Goal: Task Accomplishment & Management: Use online tool/utility

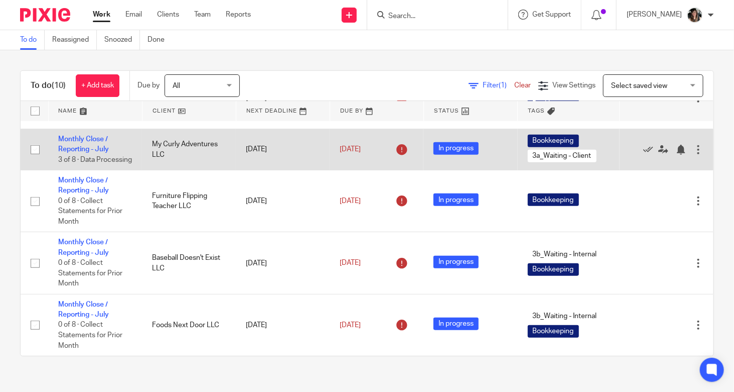
scroll to position [355, 0]
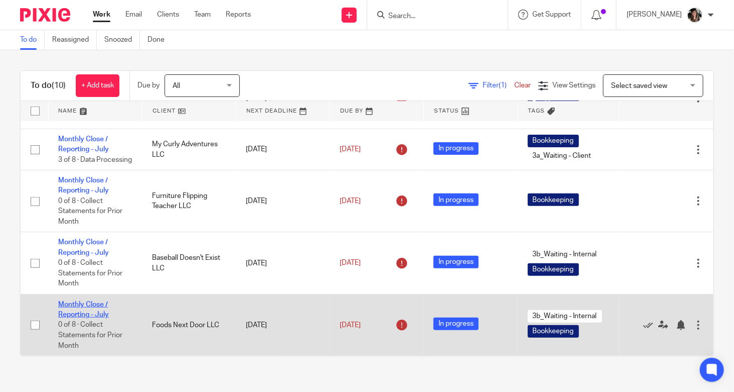
click at [75, 306] on link "Monthly Close / Reporting - July" at bounding box center [83, 309] width 51 height 17
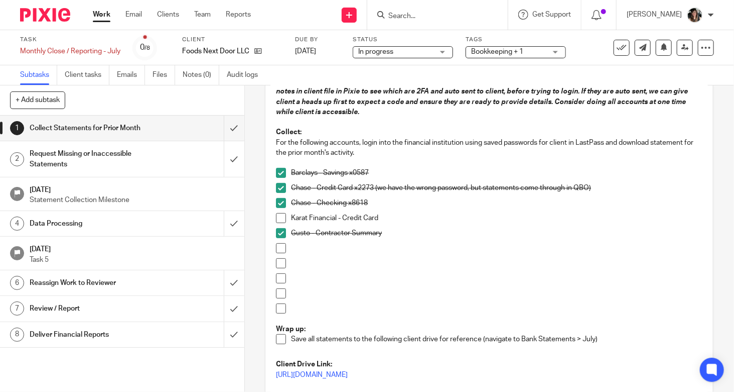
scroll to position [151, 0]
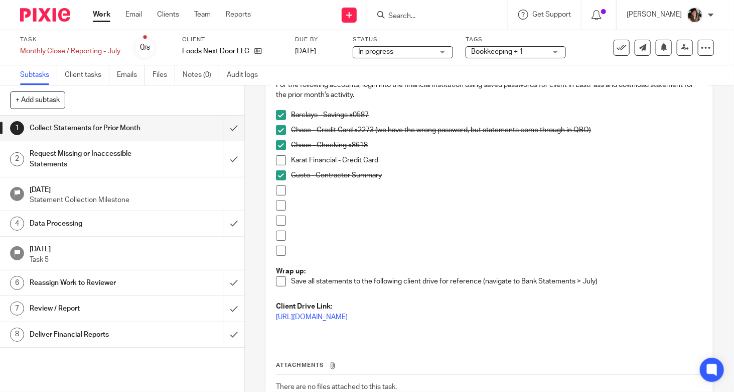
click at [147, 224] on div "Data Processing" at bounding box center [122, 223] width 184 height 15
